Goal: Information Seeking & Learning: Learn about a topic

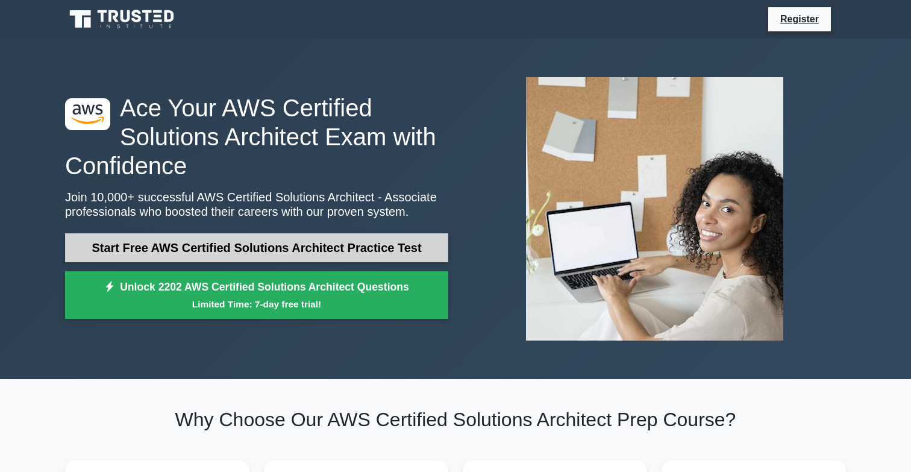
click at [258, 254] on link "Start Free AWS Certified Solutions Architect Practice Test" at bounding box center [256, 247] width 383 height 29
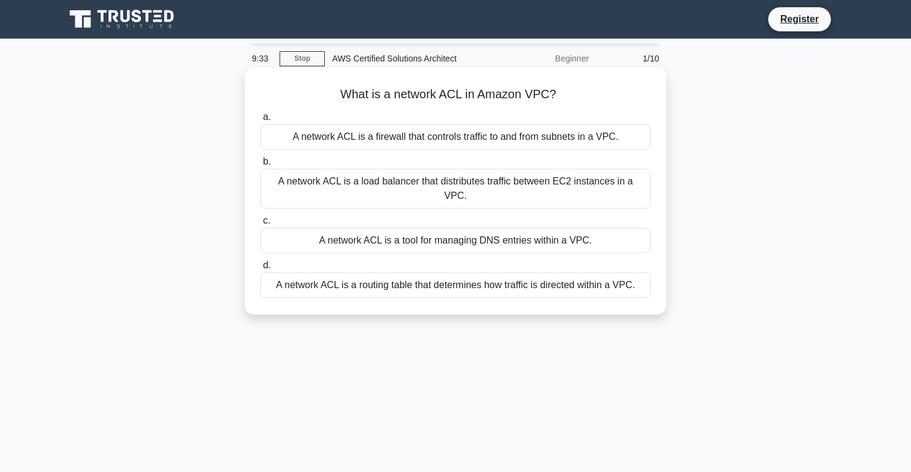
click at [428, 272] on div "A network ACL is a routing table that determines how traffic is directed within…" at bounding box center [455, 284] width 390 height 25
click at [260, 267] on input "d. A network ACL is a routing table that determines how traffic is directed wit…" at bounding box center [260, 265] width 0 height 8
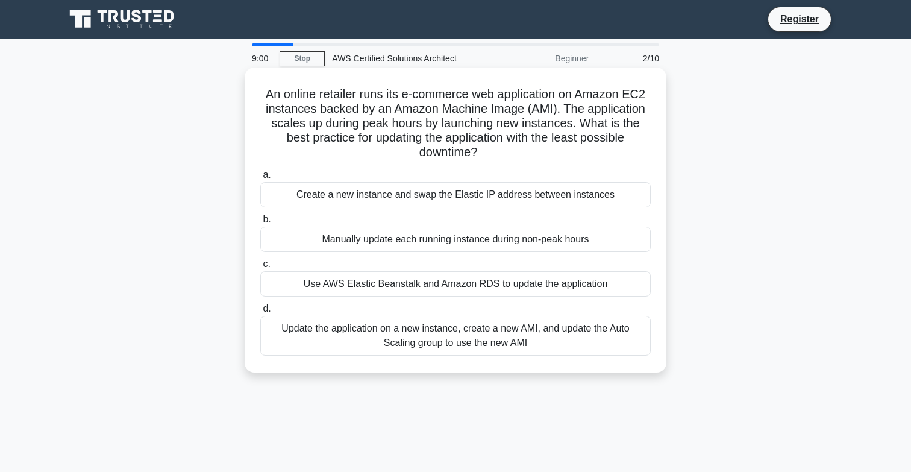
click at [433, 283] on div "Use AWS Elastic Beanstalk and Amazon RDS to update the application" at bounding box center [455, 283] width 390 height 25
click at [260, 268] on input "c. Use AWS Elastic Beanstalk and Amazon RDS to update the application" at bounding box center [260, 264] width 0 height 8
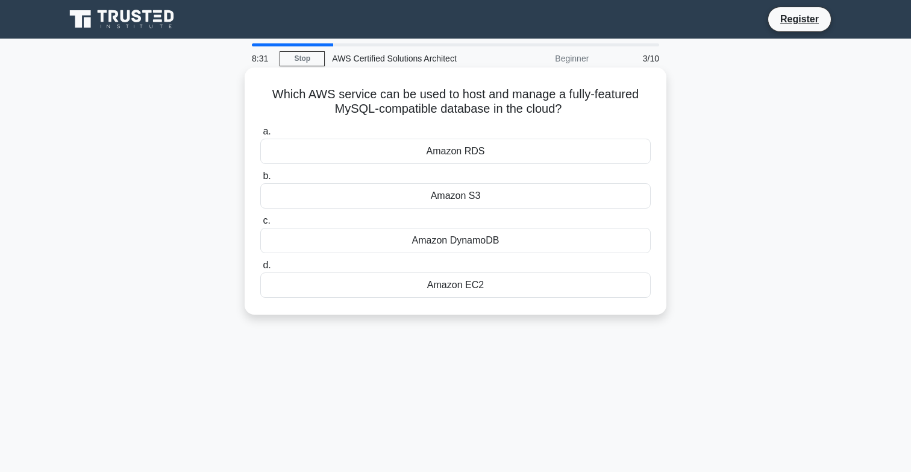
click at [472, 146] on div "Amazon RDS" at bounding box center [455, 151] width 390 height 25
click at [260, 136] on input "a. Amazon RDS" at bounding box center [260, 132] width 0 height 8
click at [454, 239] on div "AWS IAM" at bounding box center [455, 240] width 390 height 25
click at [260, 225] on input "c. AWS IAM" at bounding box center [260, 221] width 0 height 8
click at [461, 154] on div "Amazon RDS" at bounding box center [455, 151] width 390 height 25
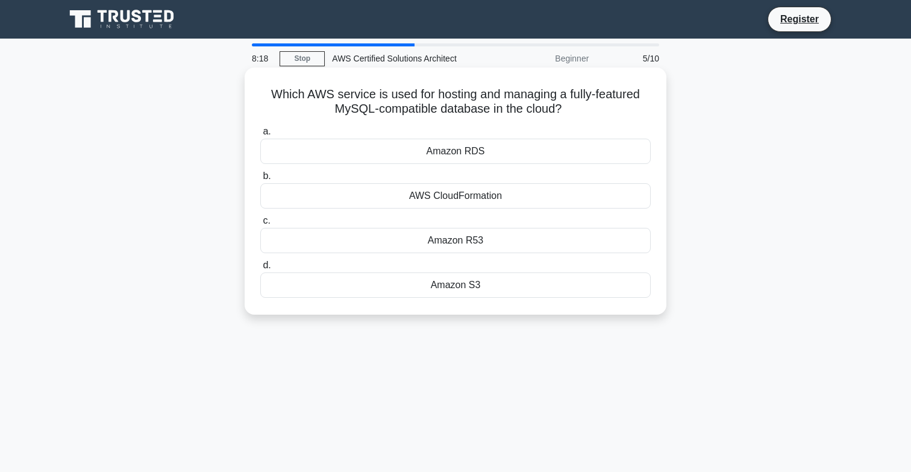
click at [260, 136] on input "a. Amazon RDS" at bounding box center [260, 132] width 0 height 8
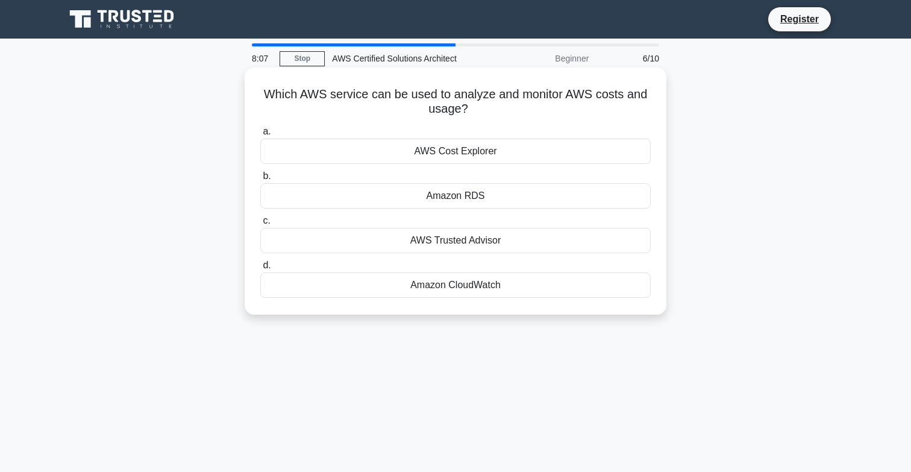
click at [480, 287] on div "Amazon CloudWatch" at bounding box center [455, 284] width 390 height 25
click at [260, 269] on input "d. Amazon CloudWatch" at bounding box center [260, 265] width 0 height 8
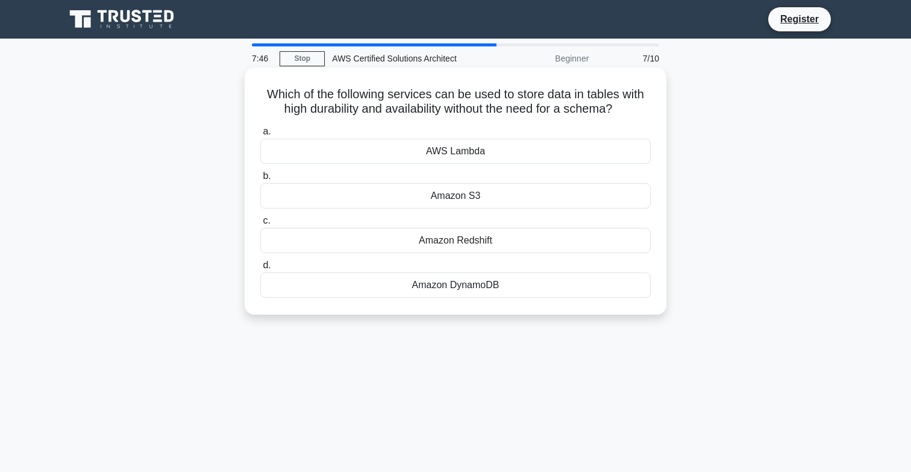
click at [461, 194] on div "Amazon S3" at bounding box center [455, 195] width 390 height 25
click at [260, 180] on input "b. Amazon S3" at bounding box center [260, 176] width 0 height 8
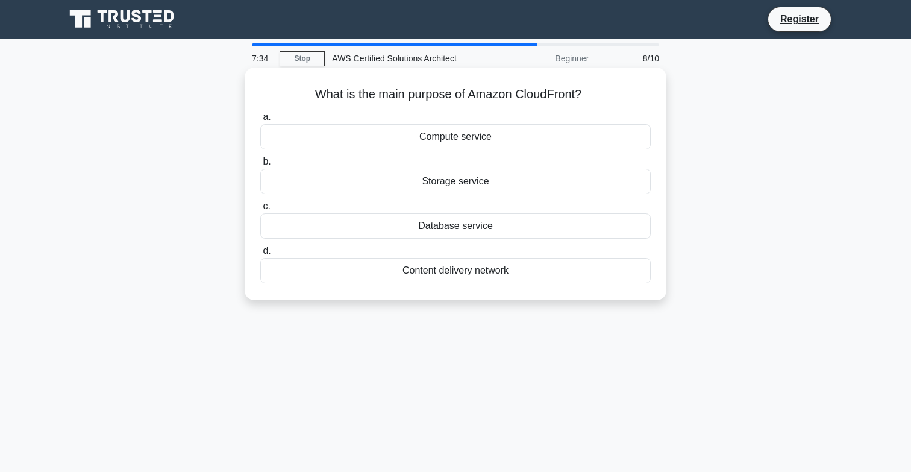
click at [463, 145] on div "Compute service" at bounding box center [455, 136] width 390 height 25
click at [260, 121] on input "a. Compute service" at bounding box center [260, 117] width 0 height 8
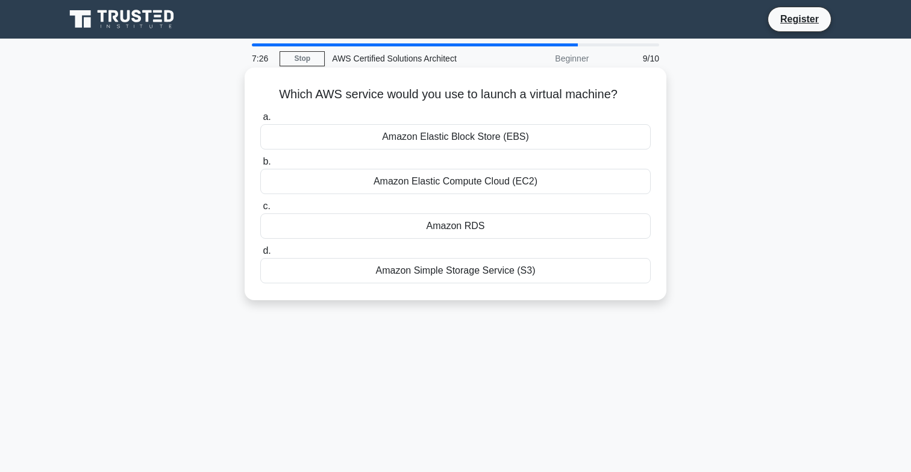
click at [467, 185] on div "Amazon Elastic Compute Cloud (EC2)" at bounding box center [455, 181] width 390 height 25
click at [260, 166] on input "b. Amazon Elastic Compute Cloud (EC2)" at bounding box center [260, 162] width 0 height 8
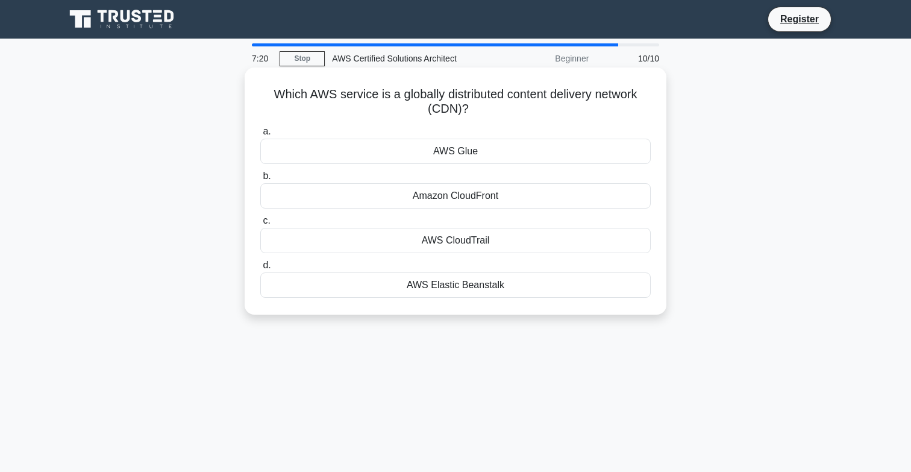
click at [464, 282] on div "AWS Elastic Beanstalk" at bounding box center [455, 284] width 390 height 25
click at [260, 269] on input "d. AWS Elastic Beanstalk" at bounding box center [260, 265] width 0 height 8
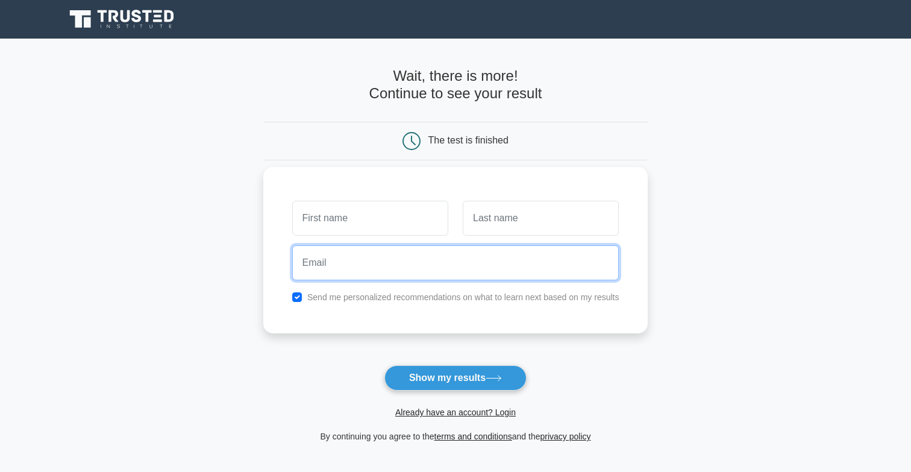
click at [414, 262] on input "email" at bounding box center [455, 262] width 327 height 35
paste input "[PERSON_NAME][EMAIL_ADDRESS][DOMAIN_NAME]"
type input "[PERSON_NAME][EMAIL_ADDRESS][DOMAIN_NAME]"
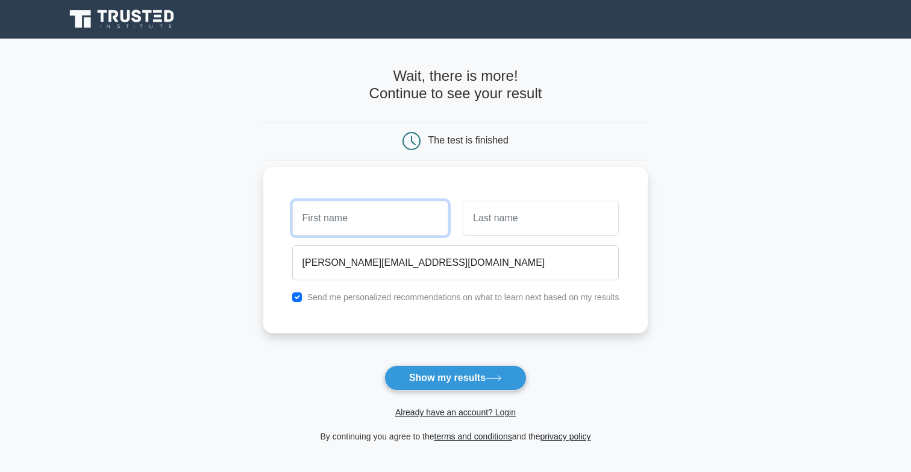
click at [372, 229] on input "text" at bounding box center [370, 218] width 156 height 35
type input "jax"
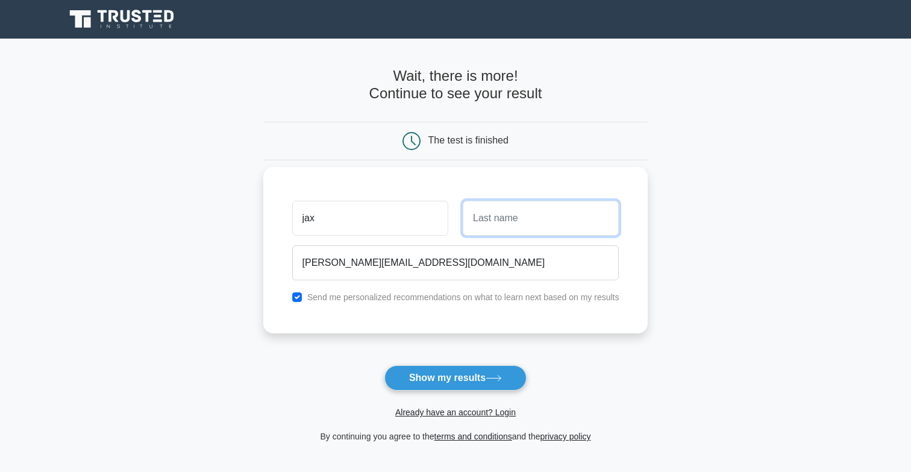
click at [522, 206] on input "text" at bounding box center [541, 218] width 156 height 35
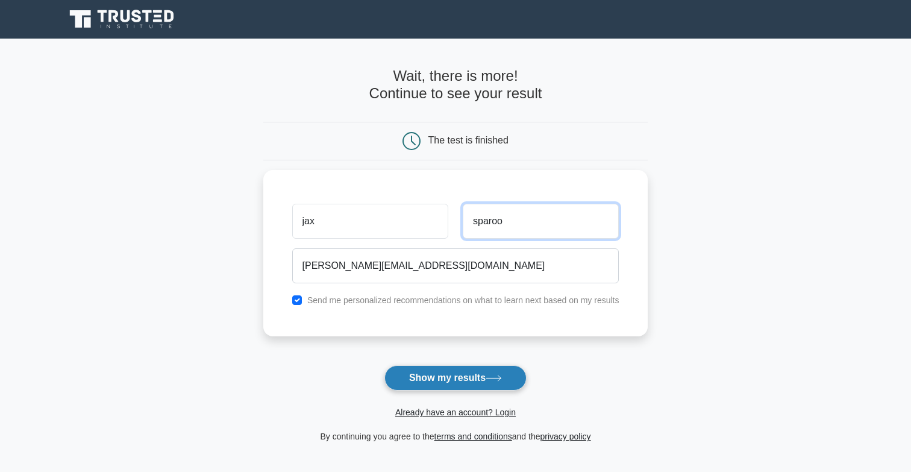
type input "sparoo"
click at [454, 377] on button "Show my results" at bounding box center [455, 377] width 142 height 25
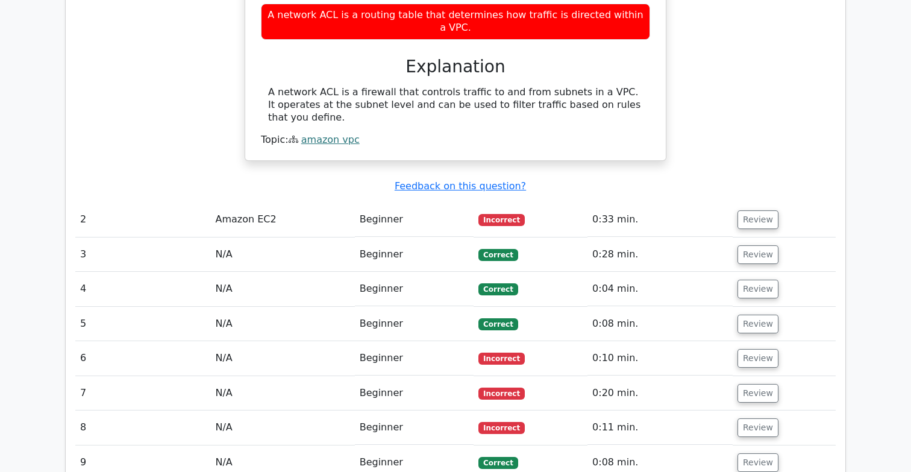
scroll to position [1148, 0]
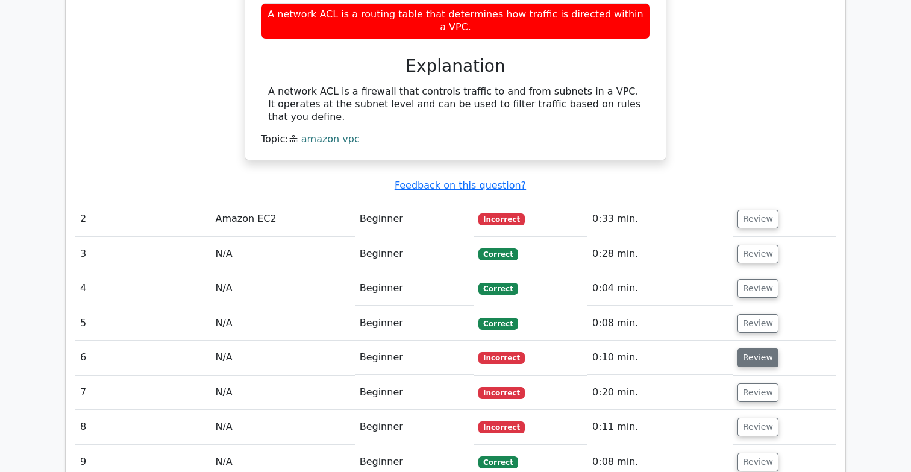
click at [750, 348] on button "Review" at bounding box center [757, 357] width 41 height 19
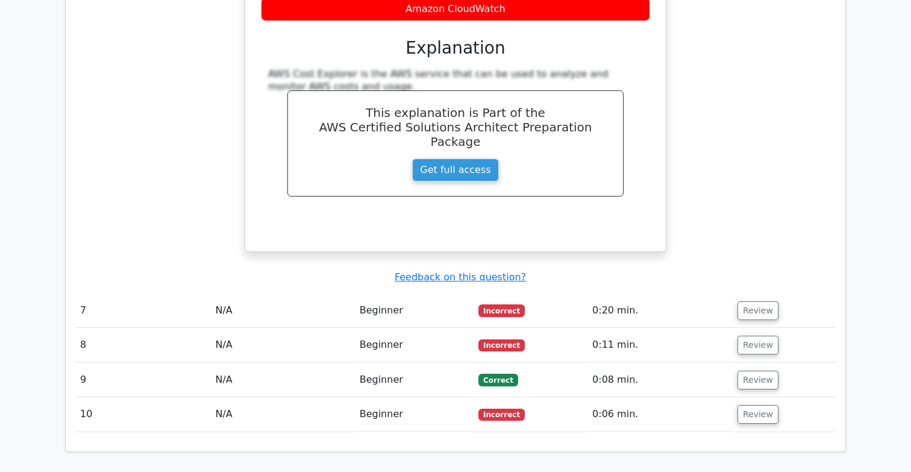
scroll to position [1721, 0]
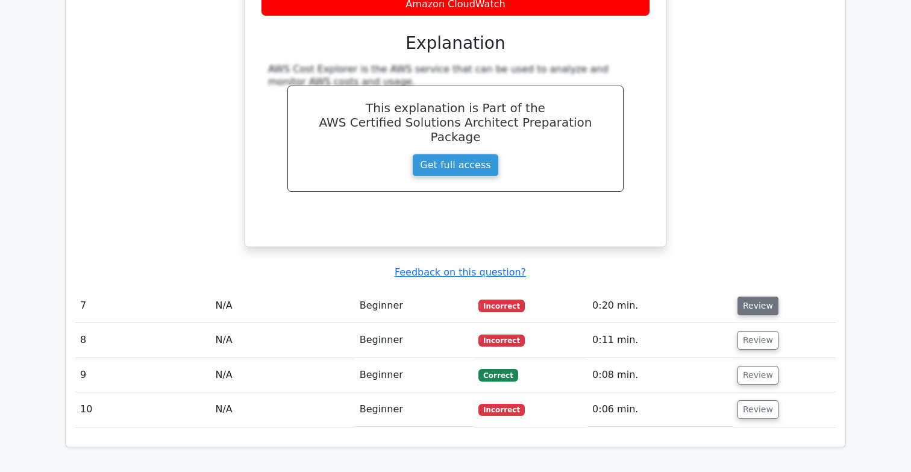
click at [747, 296] on button "Review" at bounding box center [757, 305] width 41 height 19
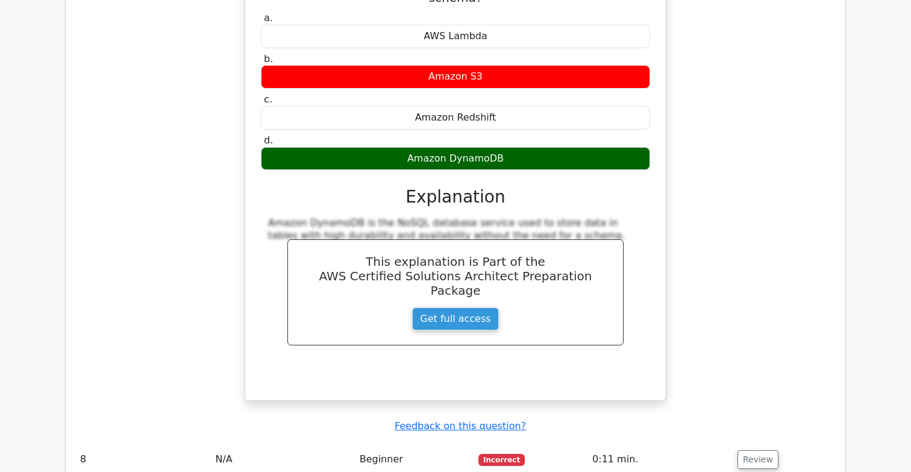
scroll to position [2158, 0]
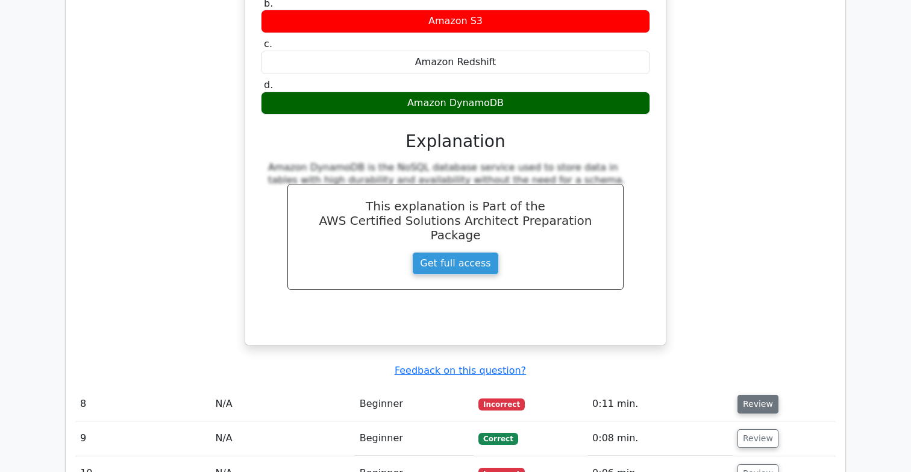
click at [742, 395] on button "Review" at bounding box center [757, 404] width 41 height 19
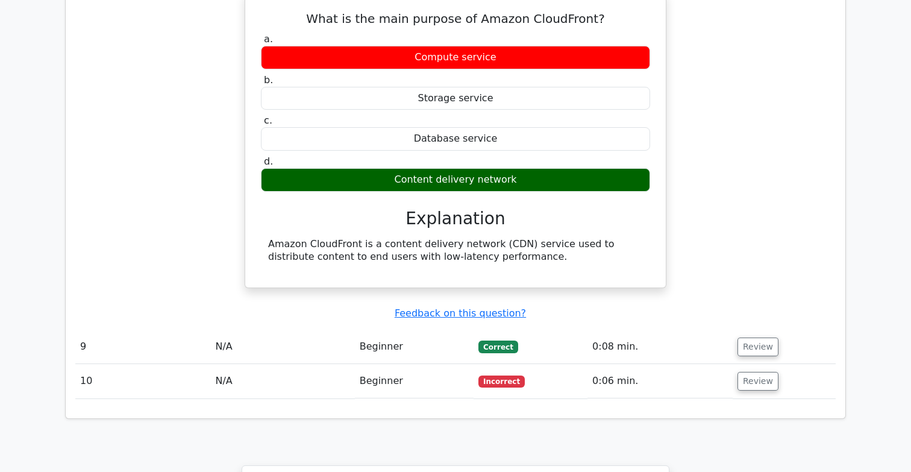
scroll to position [2594, 0]
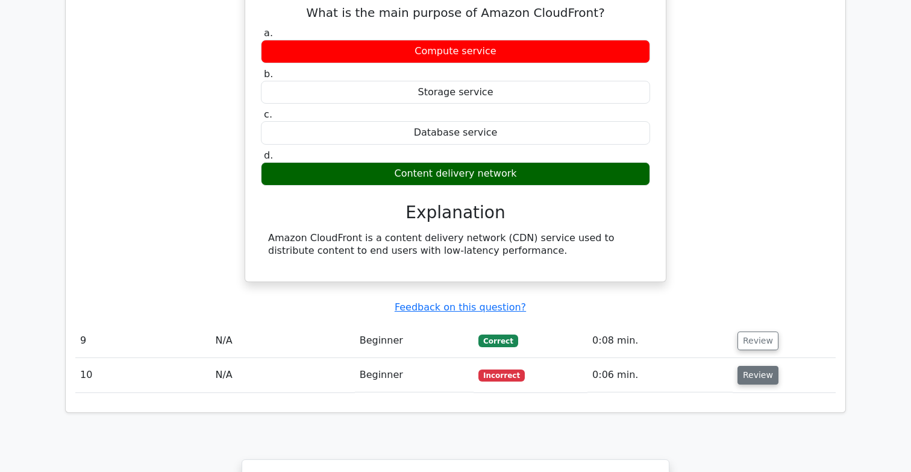
click at [752, 366] on button "Review" at bounding box center [757, 375] width 41 height 19
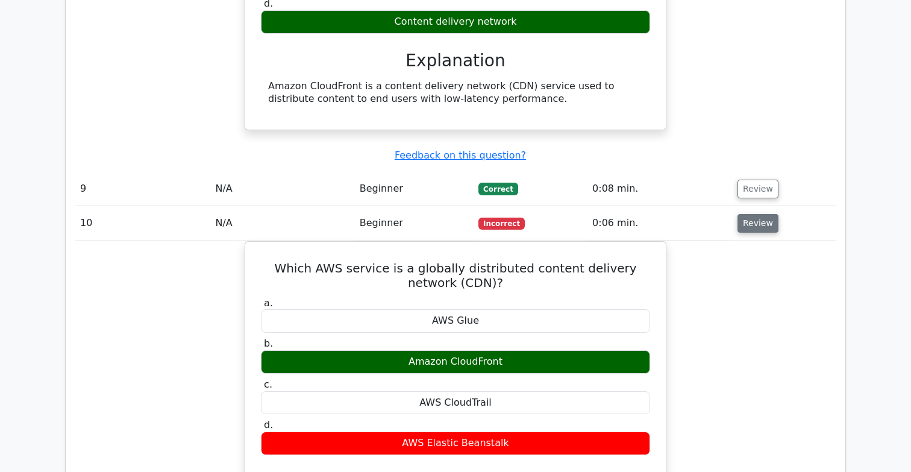
scroll to position [2748, 0]
